Goal: Find specific page/section: Find specific page/section

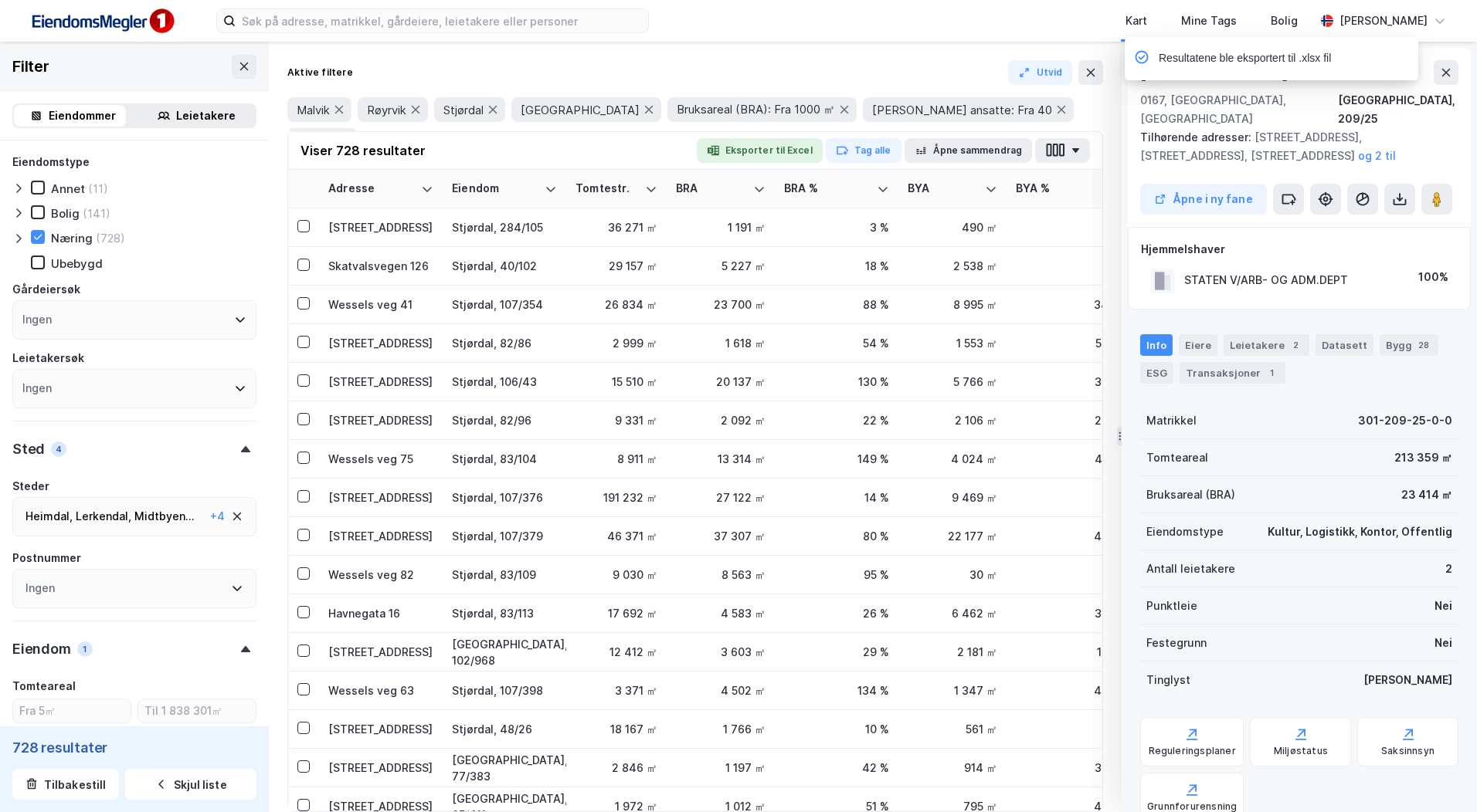
scroll to position [382, 0]
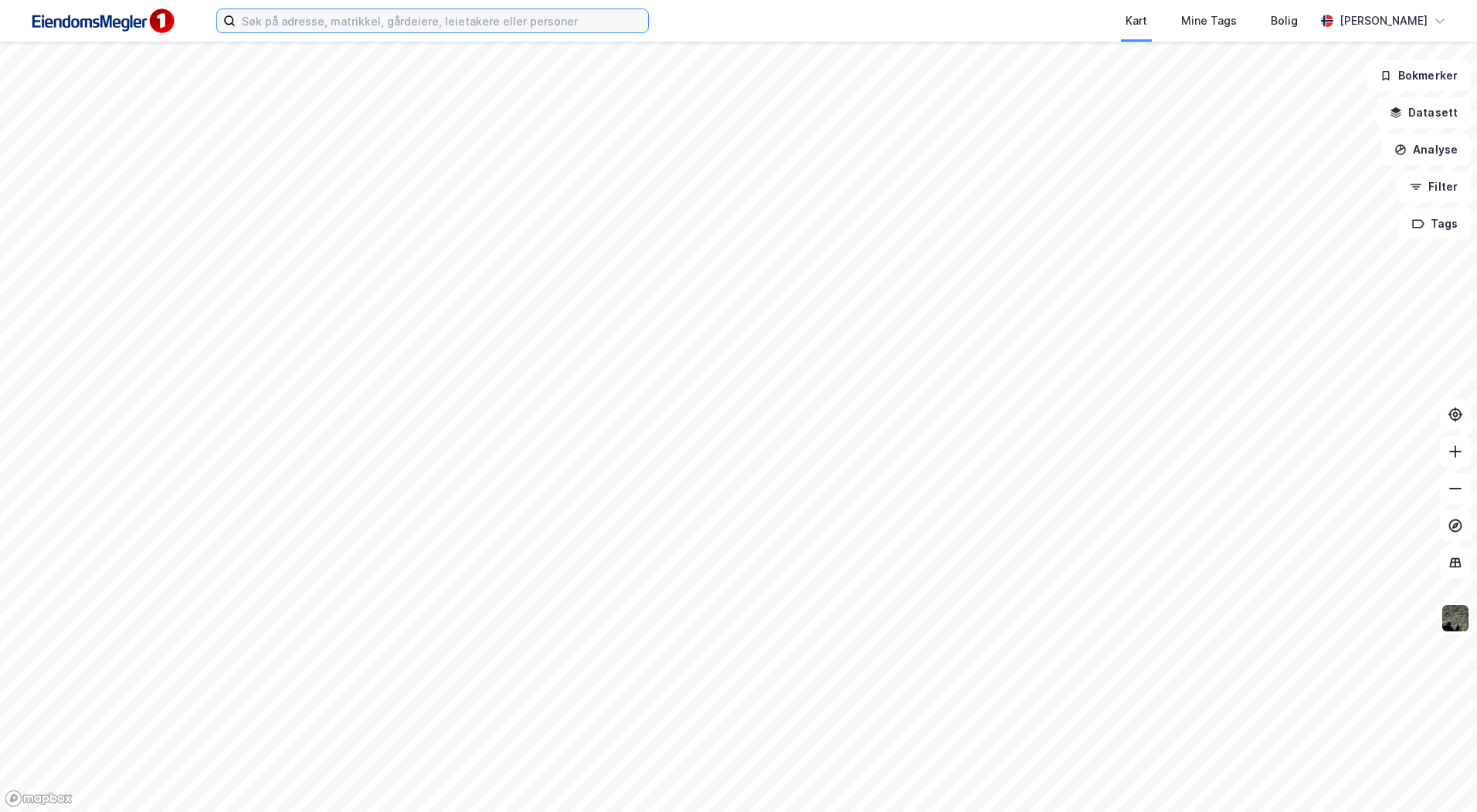
click at [378, 25] on input at bounding box center [442, 21] width 413 height 23
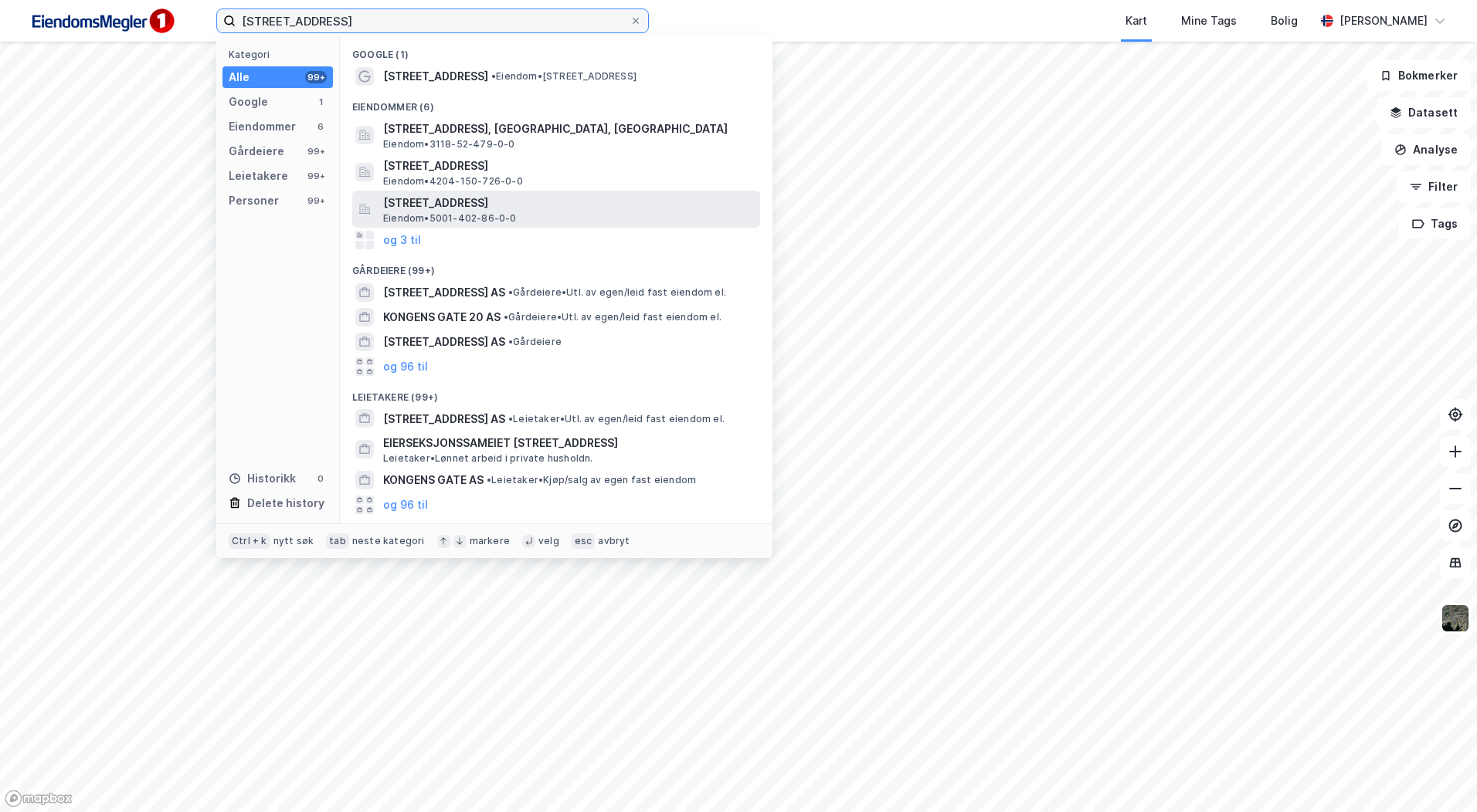
type input "[STREET_ADDRESS]"
click at [518, 209] on span "[STREET_ADDRESS]" at bounding box center [568, 203] width 371 height 19
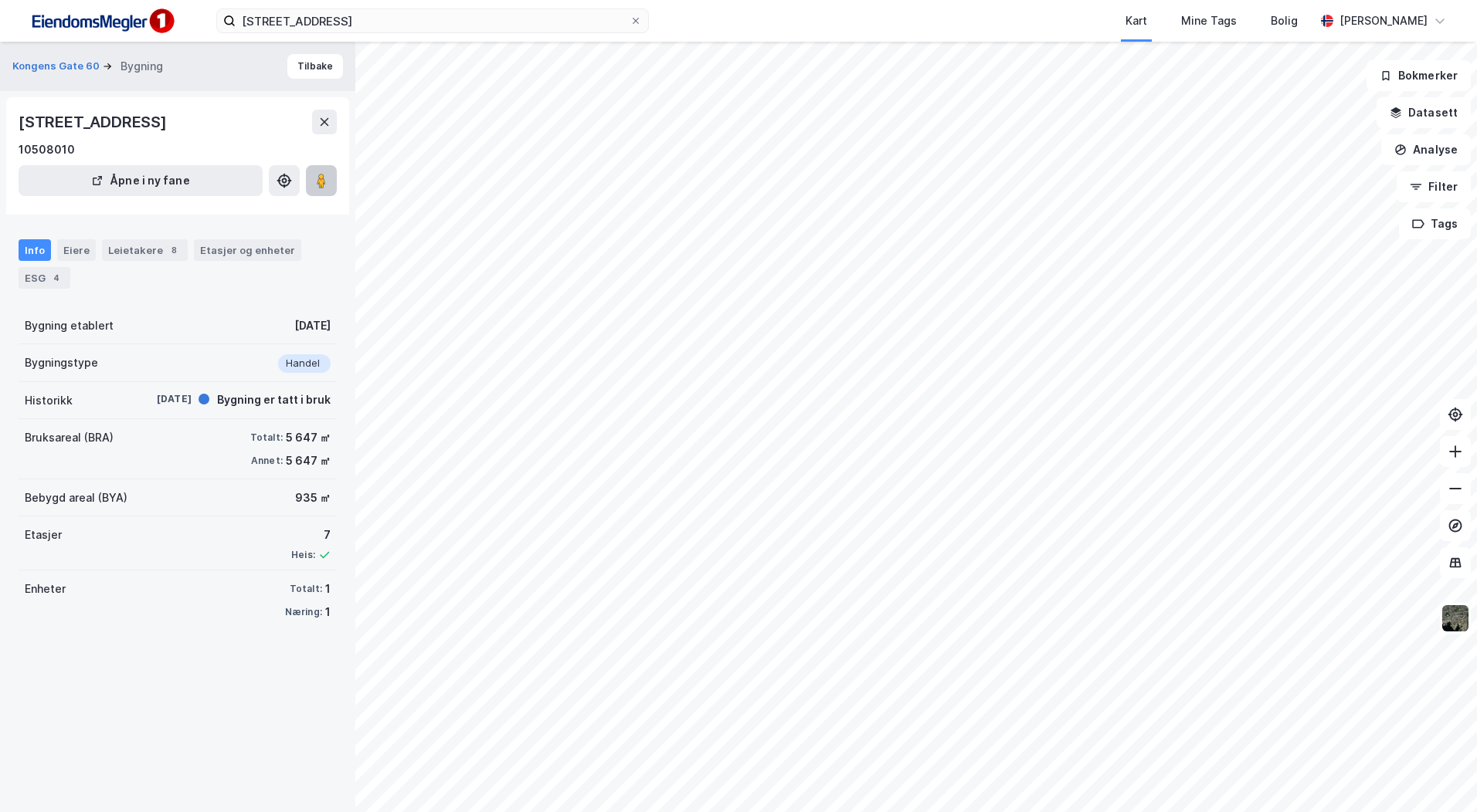
click at [313, 183] on button at bounding box center [321, 181] width 31 height 31
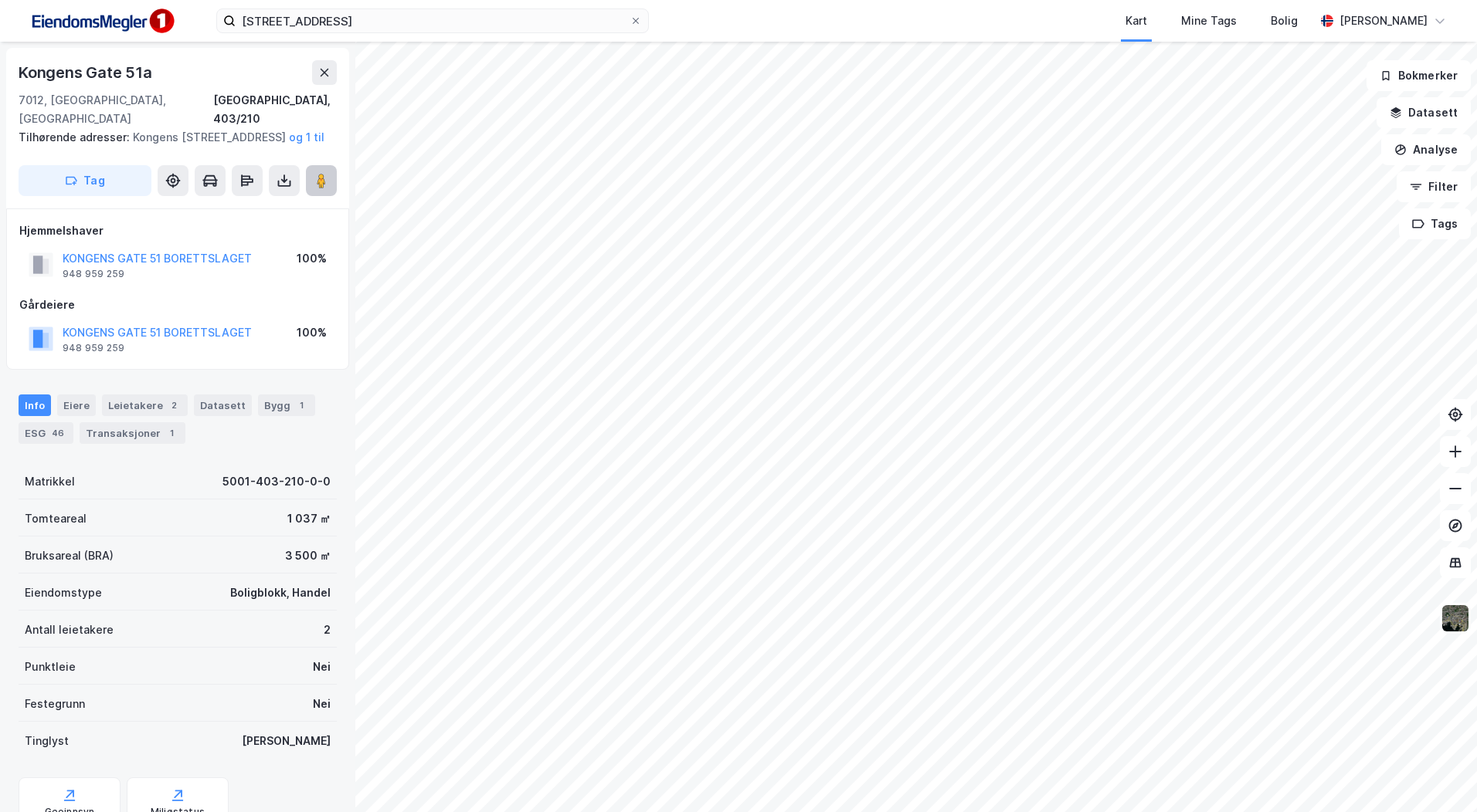
click at [321, 183] on image at bounding box center [321, 181] width 9 height 16
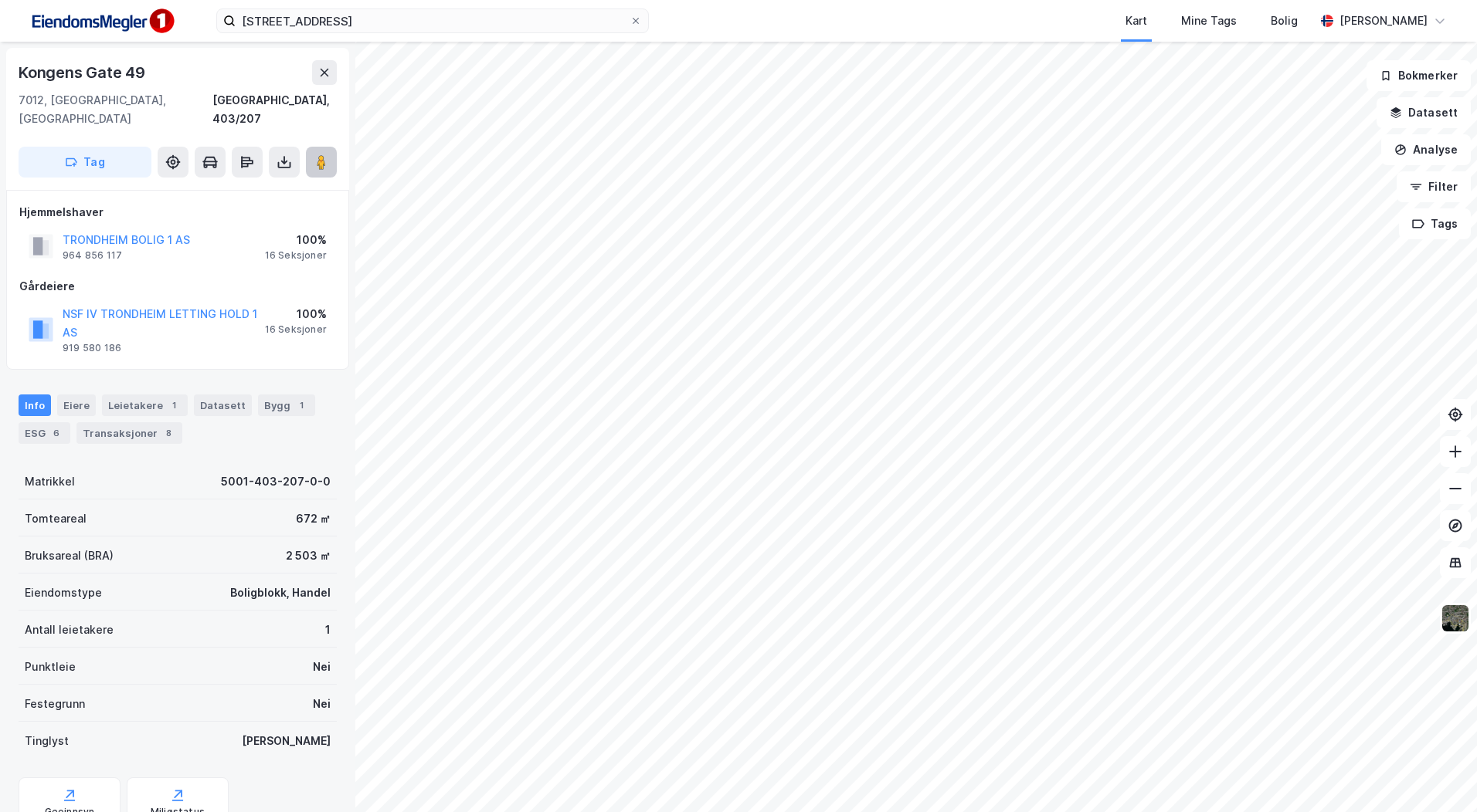
click at [322, 155] on image at bounding box center [321, 163] width 9 height 16
